Goal: Information Seeking & Learning: Learn about a topic

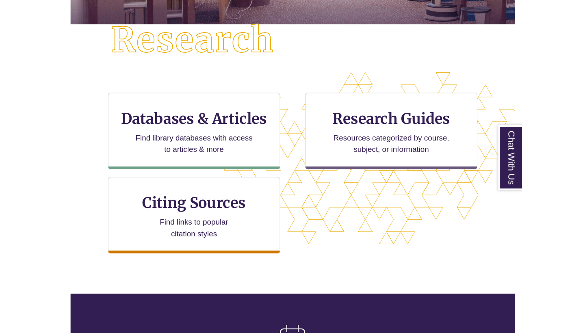
scroll to position [214, 0]
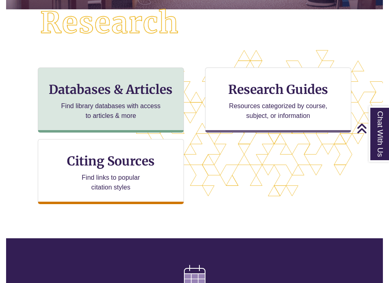
click at [143, 101] on p "Find library databases with access to articles & more" at bounding box center [111, 110] width 106 height 19
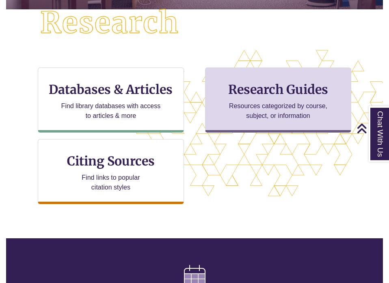
click at [256, 104] on p "Resources categorized by course, subject, or information" at bounding box center [278, 110] width 106 height 19
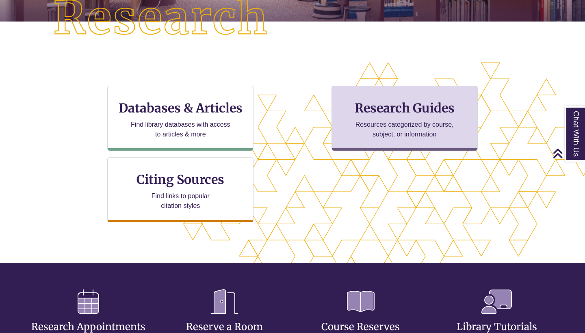
scroll to position [204, 585]
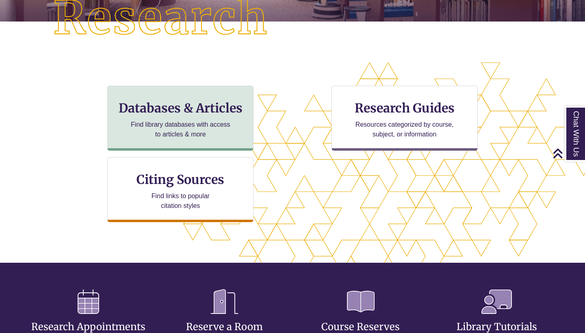
click at [227, 114] on h3 "Databases & Articles" at bounding box center [180, 107] width 132 height 15
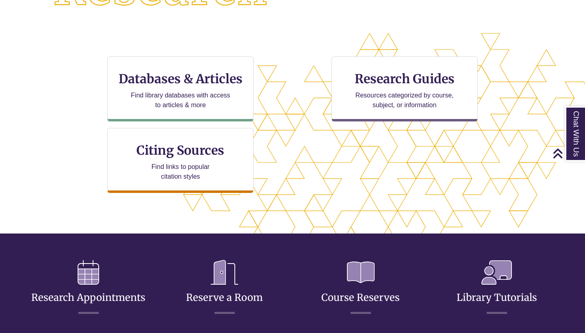
scroll to position [230, 0]
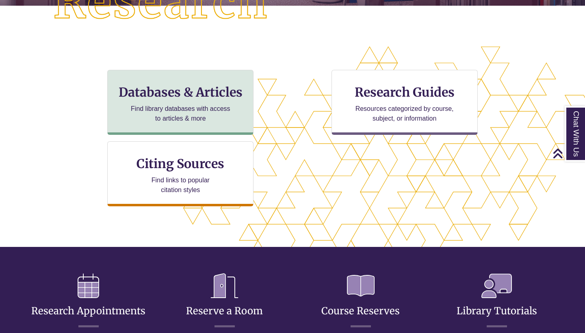
click at [196, 94] on h3 "Databases & Articles" at bounding box center [180, 91] width 132 height 15
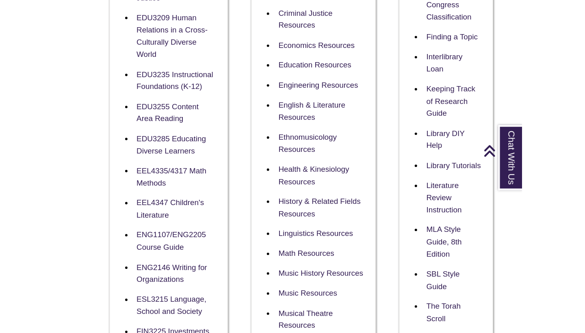
scroll to position [469, 0]
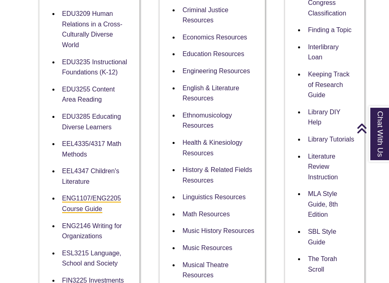
click at [106, 213] on link "ENG1107/ENG2205 Course Guide" at bounding box center [91, 204] width 59 height 18
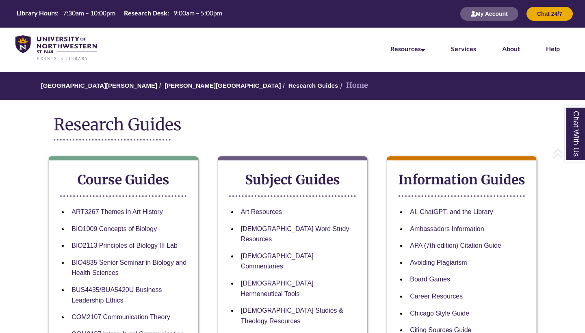
scroll to position [0, 0]
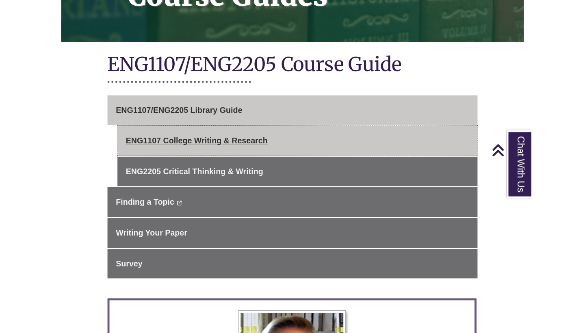
scroll to position [160, 0]
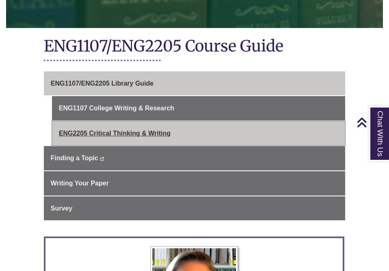
click at [122, 130] on link "ENG2205 Critical Thinking & Writing" at bounding box center [198, 133] width 293 height 24
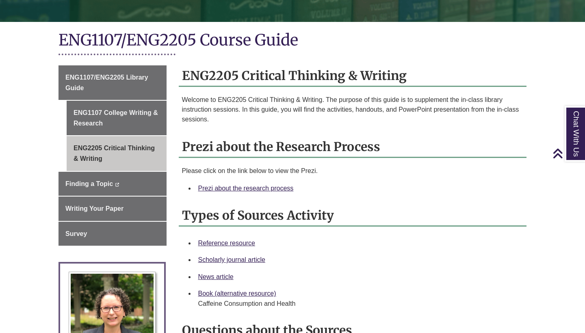
scroll to position [162, 0]
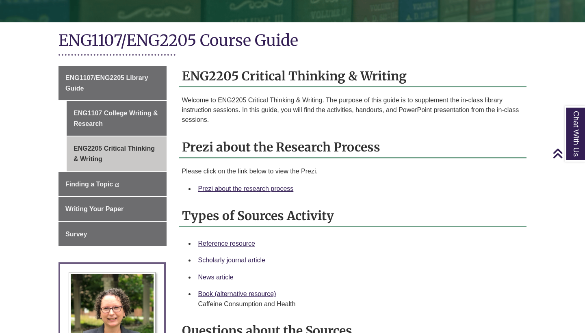
click at [228, 258] on link "Scholarly journal article" at bounding box center [231, 260] width 67 height 7
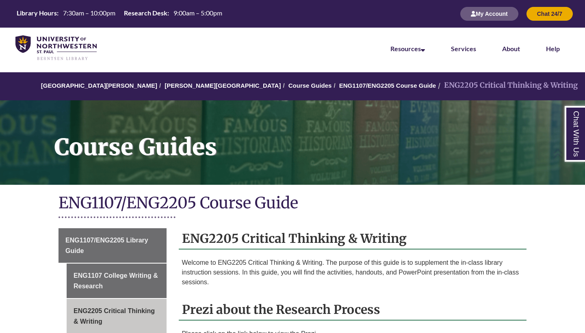
scroll to position [0, 0]
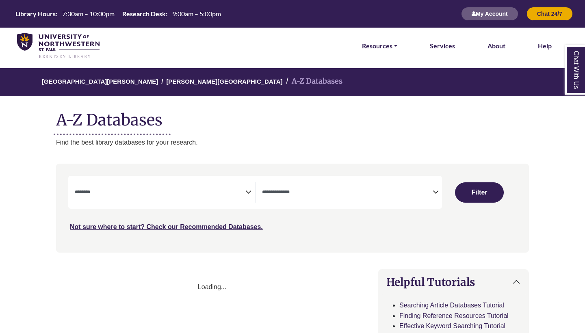
select select "Database Subject Filter"
select select "Database Types Filter"
select select "Database Subject Filter"
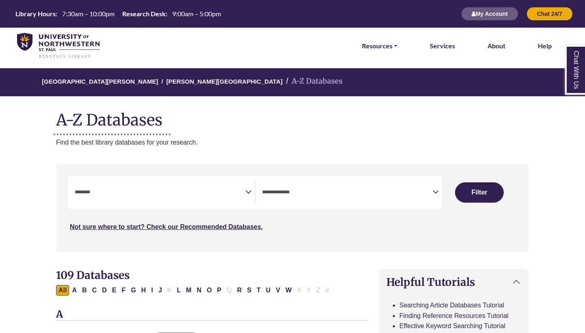
click at [410, 190] on textarea "Search" at bounding box center [347, 193] width 171 height 6
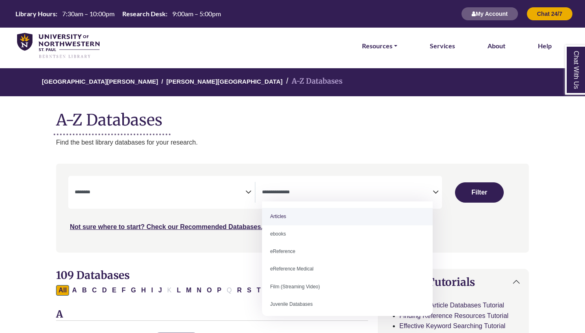
select select "*****"
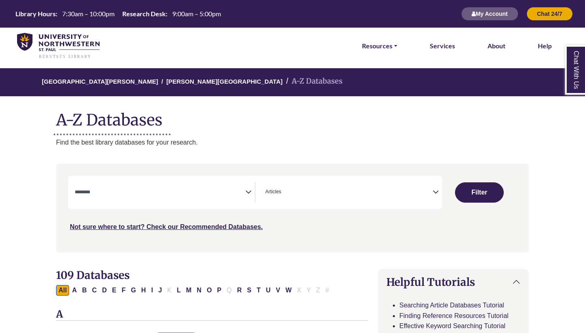
click at [258, 193] on div "**********" at bounding box center [349, 192] width 186 height 21
click at [245, 190] on icon "Search filters" at bounding box center [248, 191] width 6 height 12
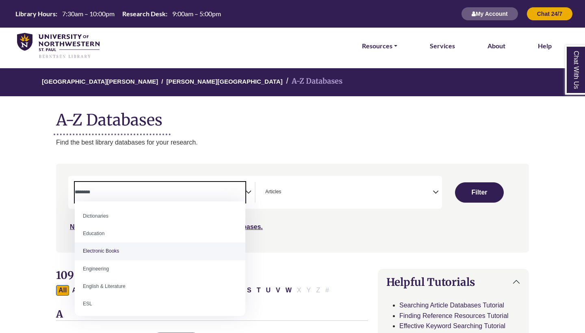
scroll to position [218, 0]
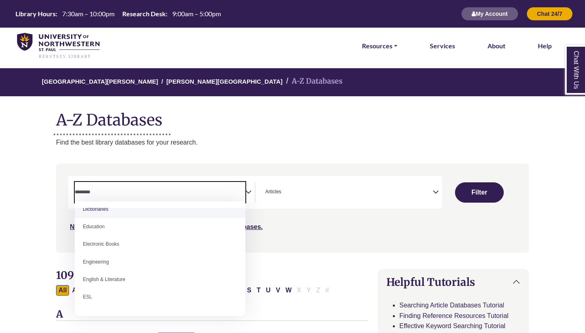
click at [199, 190] on textarea "Search" at bounding box center [160, 193] width 171 height 6
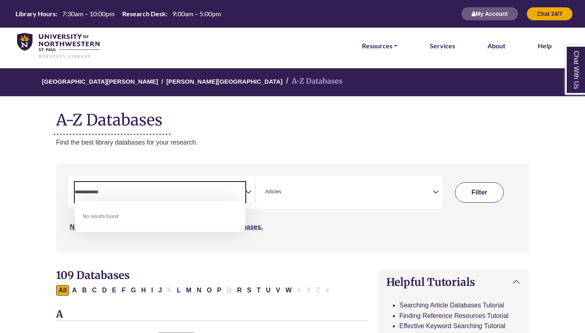
type textarea "**********"
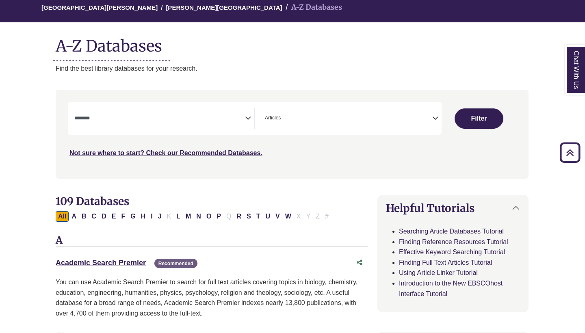
scroll to position [59, 0]
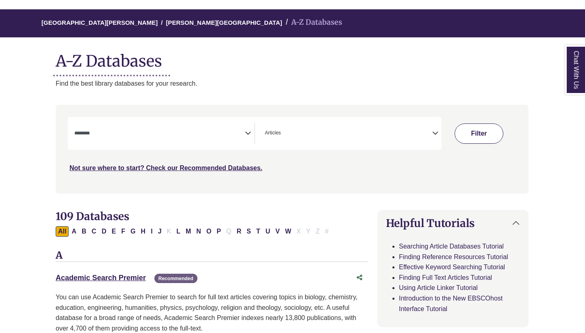
click at [469, 136] on button "Filter" at bounding box center [479, 133] width 49 height 20
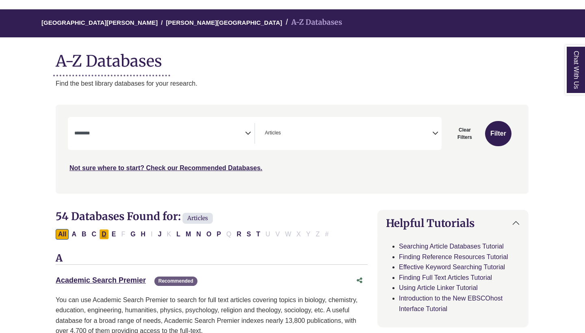
click at [105, 231] on button "D" at bounding box center [104, 234] width 10 height 11
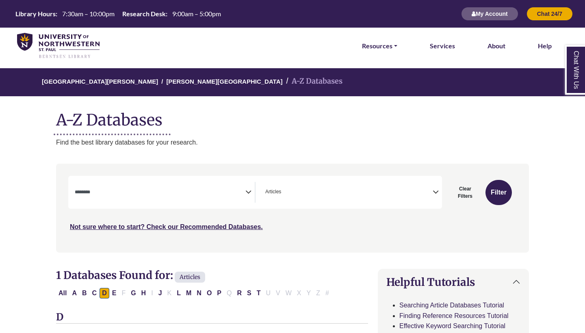
scroll to position [59, 0]
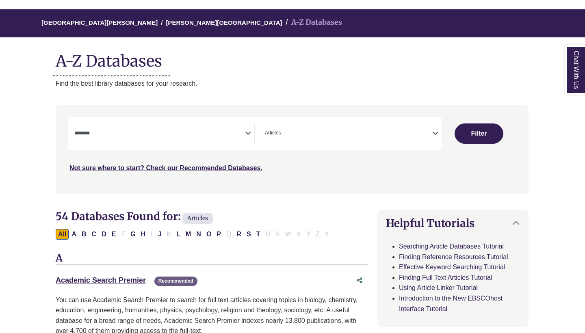
select select "Database Subject Filter"
select select "Database Types Filter"
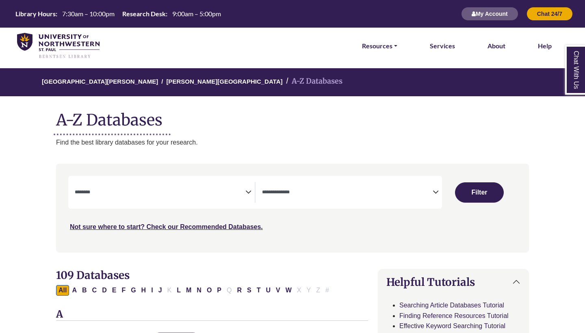
select select "Database Subject Filter"
select select "Database Types Filter"
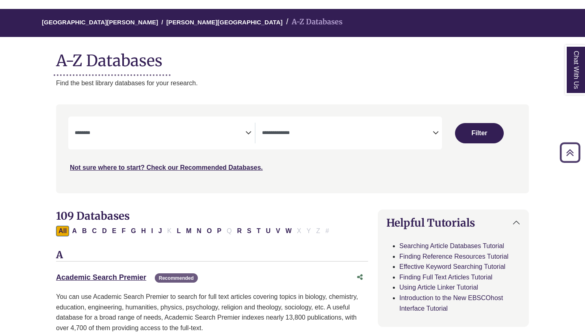
scroll to position [37, 0]
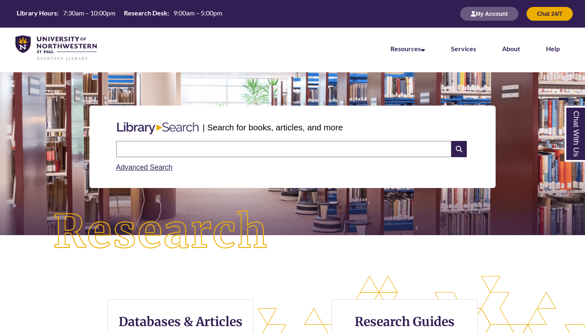
click at [187, 142] on input "text" at bounding box center [283, 149] width 335 height 16
type input "**********"
